Goal: Navigation & Orientation: Find specific page/section

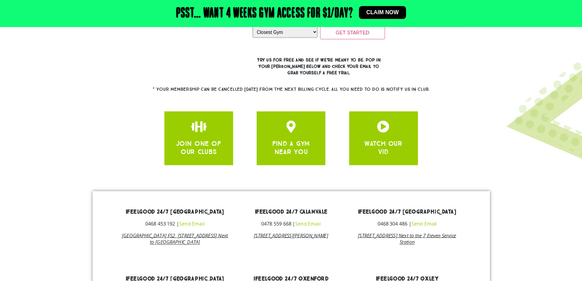
scroll to position [183, 0]
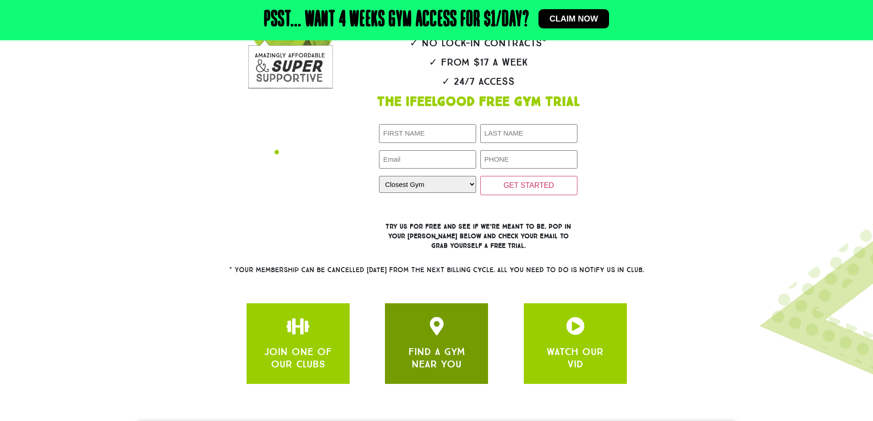
click at [401, 347] on h3 "FIND A GYM NEAR YOU" at bounding box center [437, 358] width 76 height 24
click at [439, 343] on div "FIND A GYM NEAR YOU" at bounding box center [437, 356] width 76 height 28
click at [434, 322] on icon "apbct__label_id__gravity_form" at bounding box center [437, 326] width 18 height 18
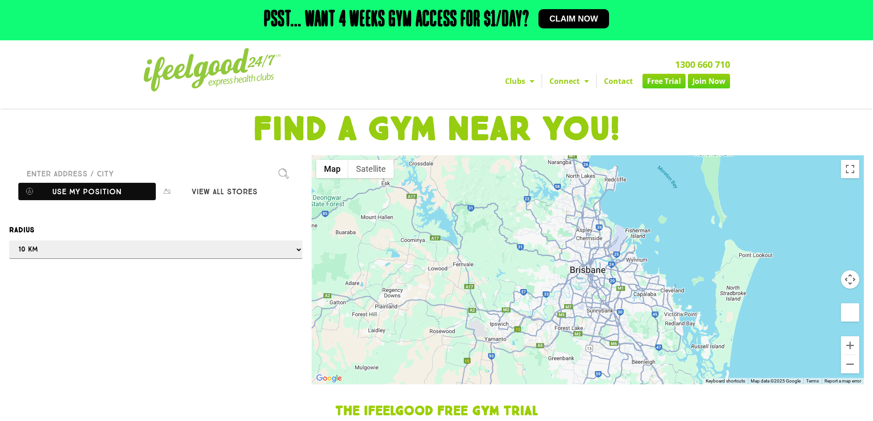
click at [116, 191] on button "Use my position" at bounding box center [87, 191] width 138 height 17
type input "[STREET_ADDRESS]"
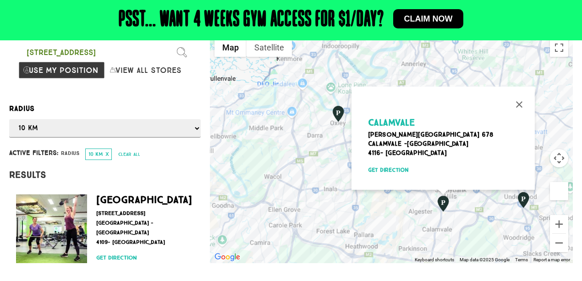
scroll to position [122, 0]
click at [401, 224] on div "Calamvale [PERSON_NAME][STREET_ADDRESS] Get direction" at bounding box center [391, 147] width 363 height 229
click at [522, 98] on button "Close" at bounding box center [519, 104] width 22 height 22
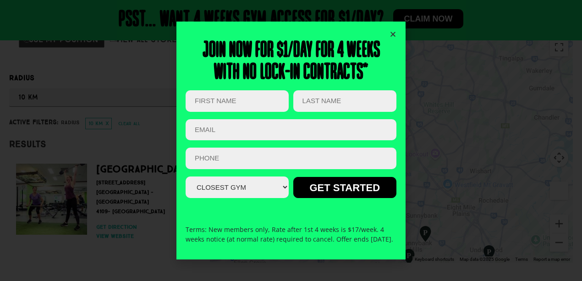
scroll to position [916, 0]
